Goal: Information Seeking & Learning: Learn about a topic

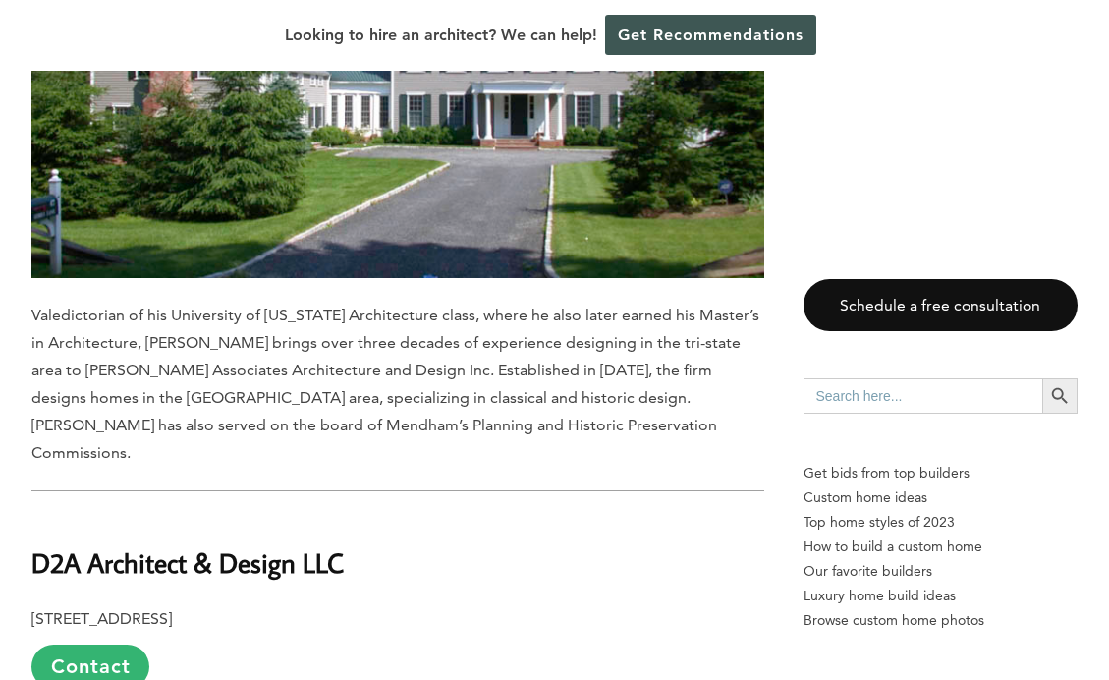
scroll to position [3204, 0]
